Goal: Information Seeking & Learning: Understand process/instructions

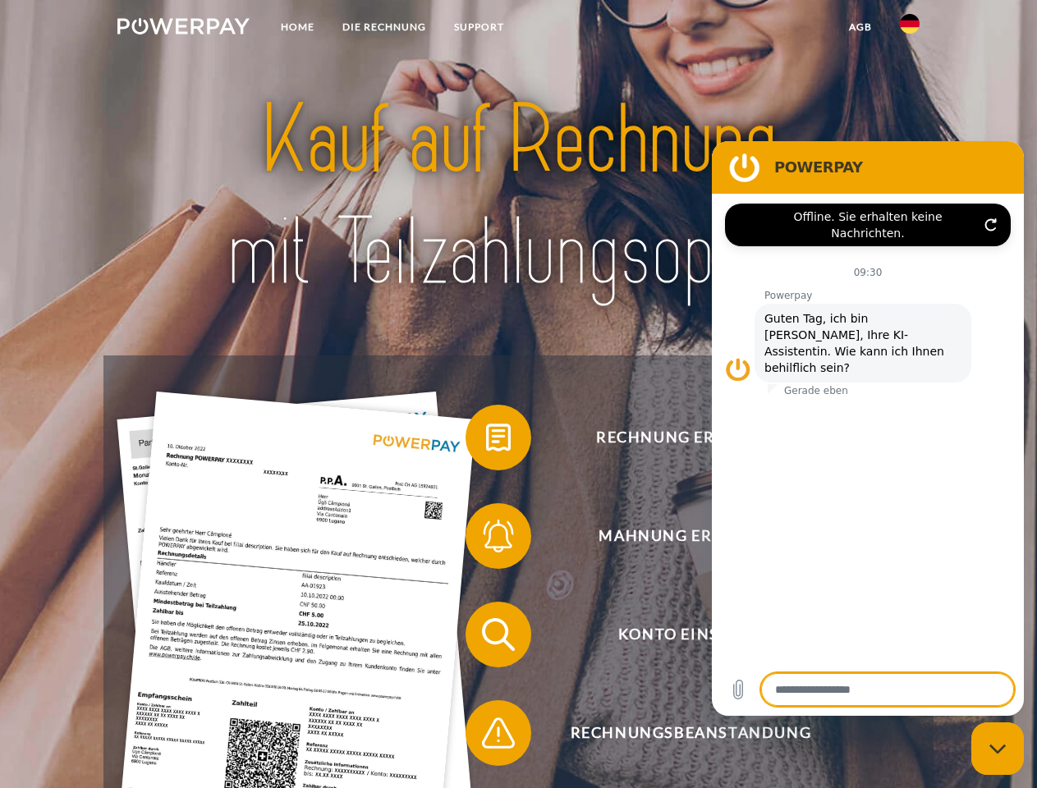
click at [183, 29] on img at bounding box center [183, 26] width 132 height 16
click at [910, 29] on img at bounding box center [910, 24] width 20 height 20
click at [860, 27] on link "agb" at bounding box center [860, 27] width 51 height 30
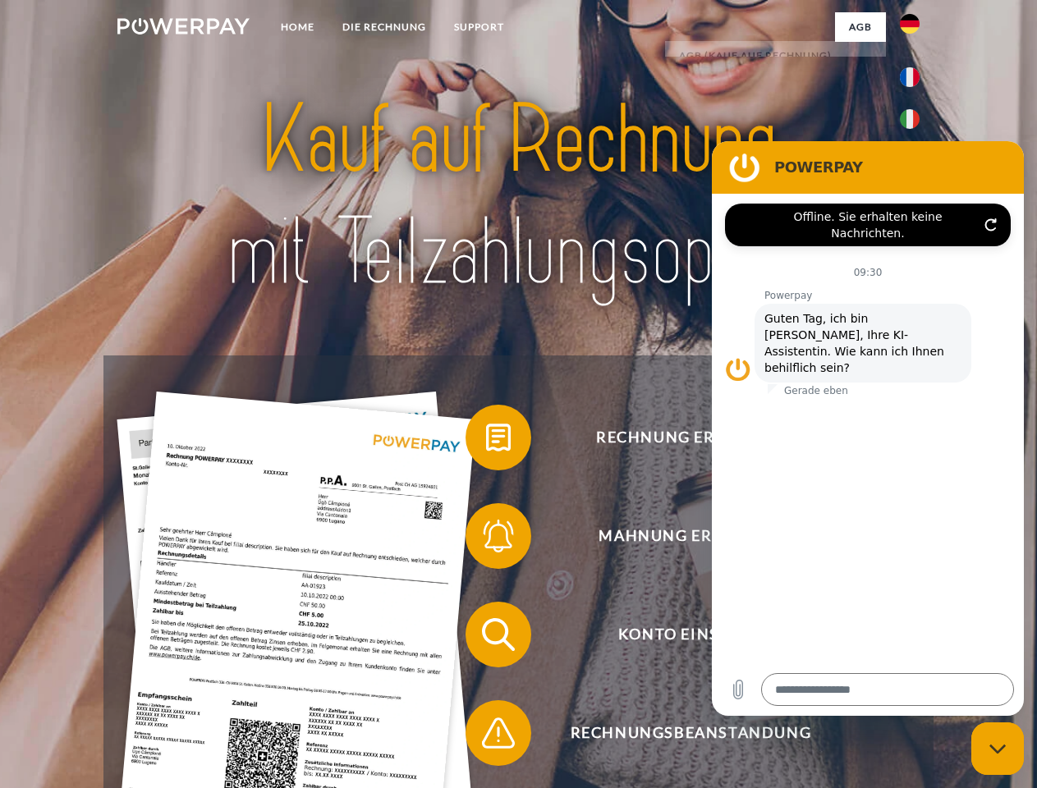
click at [486, 441] on span at bounding box center [474, 438] width 82 height 82
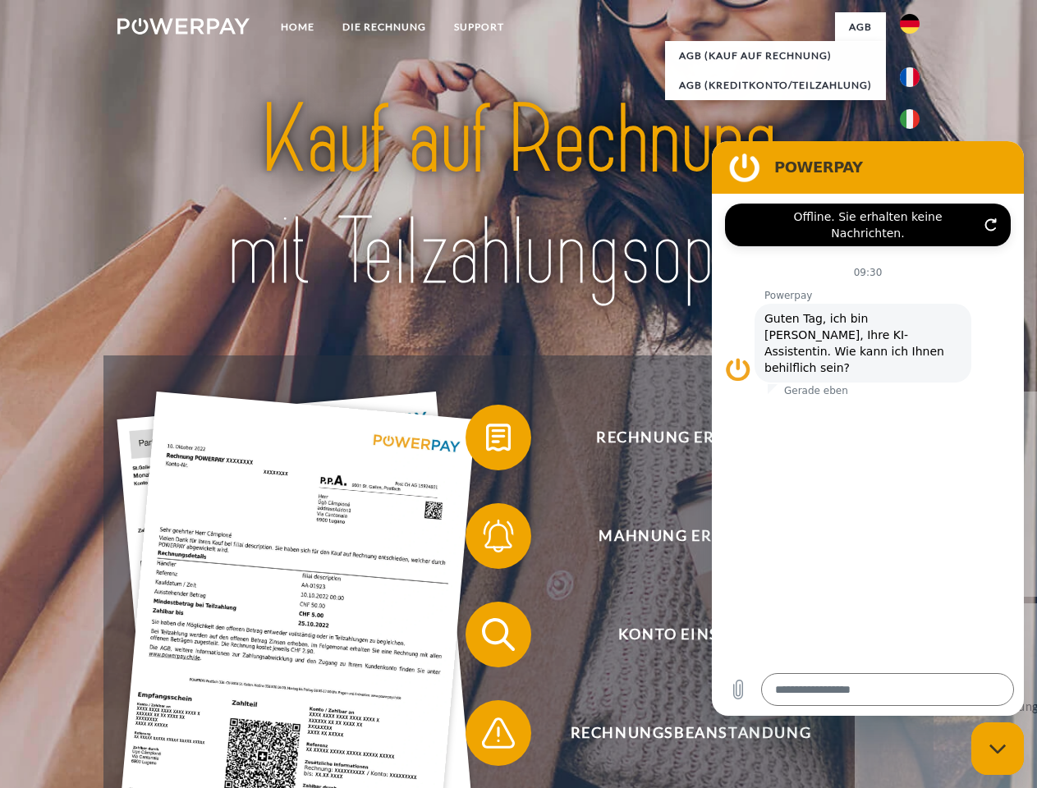
click at [486, 539] on span at bounding box center [474, 536] width 82 height 82
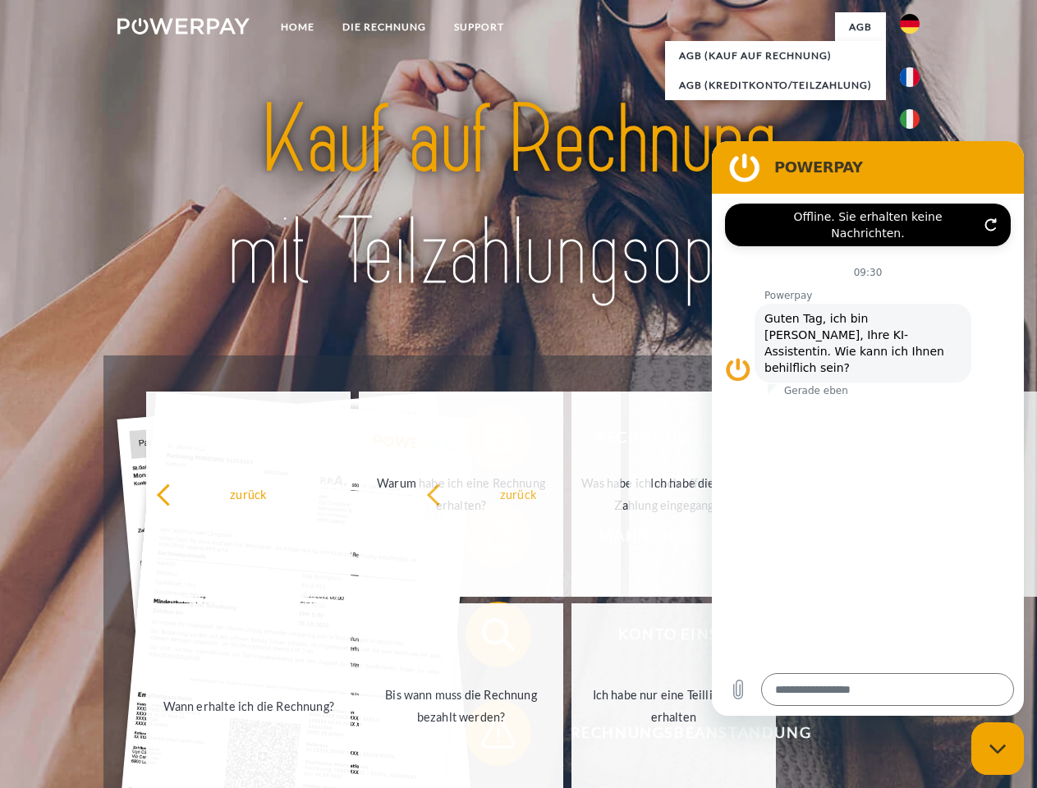
click at [486, 736] on span at bounding box center [474, 733] width 82 height 82
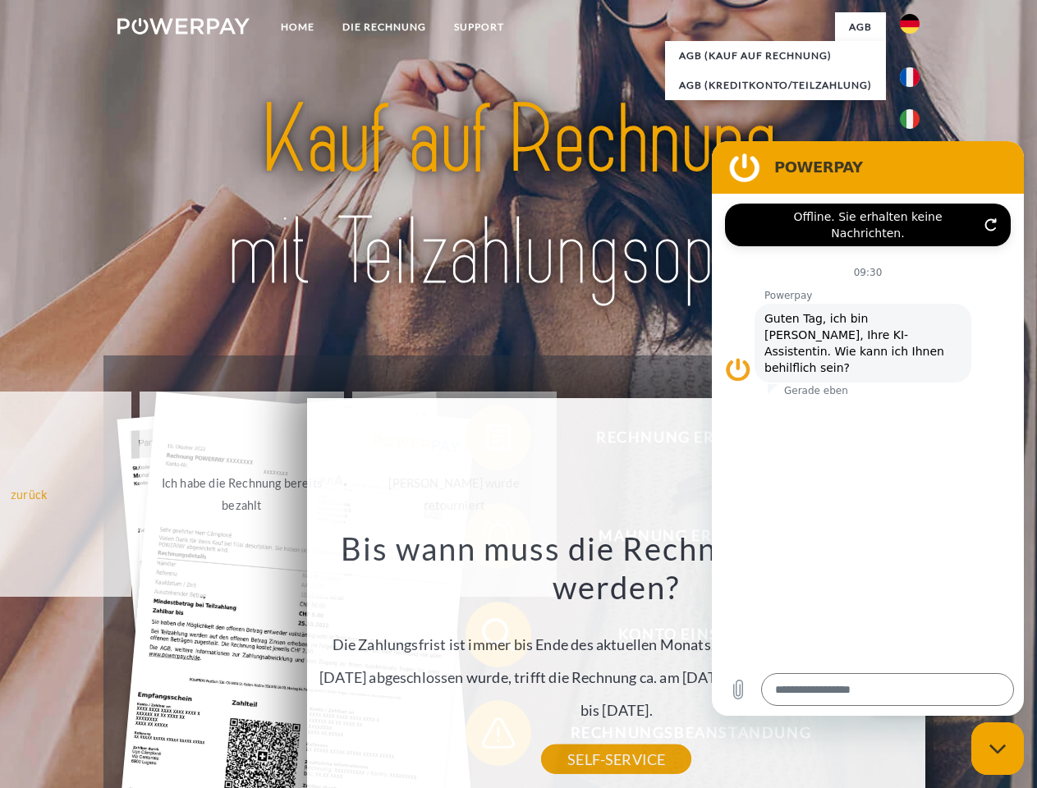
click at [998, 749] on icon "Messaging-Fenster schließen" at bounding box center [997, 749] width 17 height 11
type textarea "*"
